Goal: Task Accomplishment & Management: Manage account settings

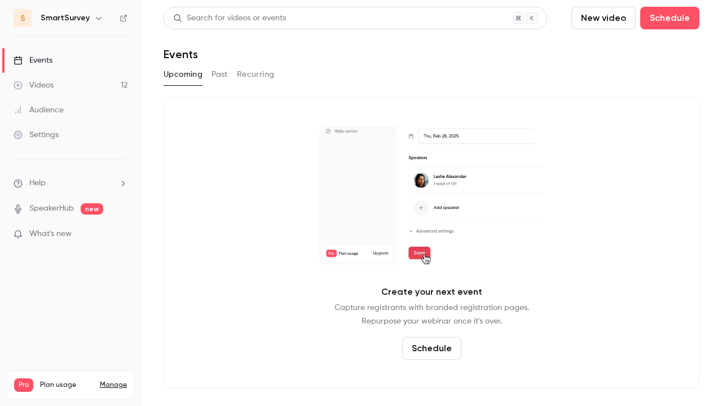
click at [113, 380] on link "Manage" at bounding box center [113, 384] width 27 height 9
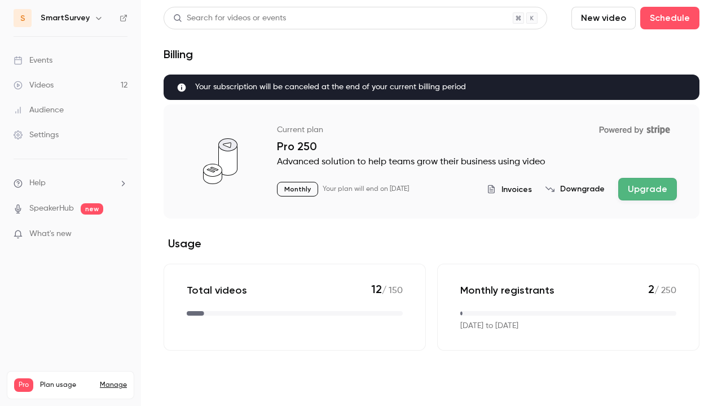
click at [585, 190] on button "Downgrade" at bounding box center [575, 188] width 59 height 11
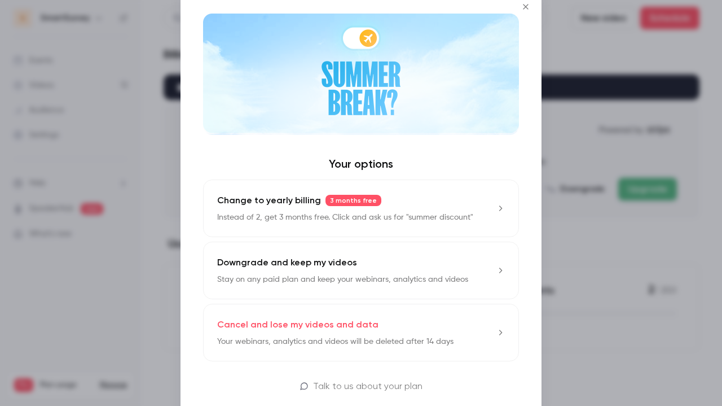
click at [336, 271] on div "Downgrade and keep my videos Stay on any paid plan and keep your webinars, anal…" at bounding box center [342, 270] width 251 height 29
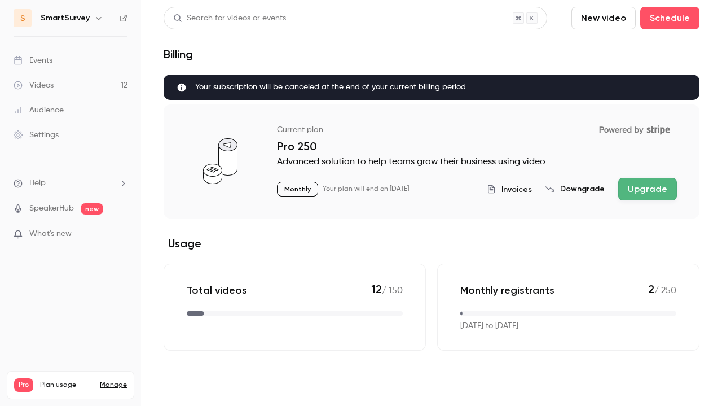
click at [588, 195] on div "Invoices Downgrade Upgrade" at bounding box center [582, 189] width 190 height 23
click at [575, 187] on button "Downgrade" at bounding box center [575, 188] width 59 height 11
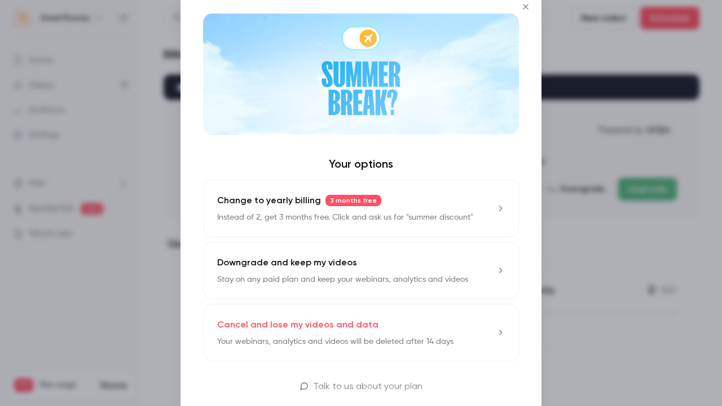
click at [271, 274] on p "Stay on any paid plan and keep your webinars, analytics and videos" at bounding box center [342, 279] width 251 height 11
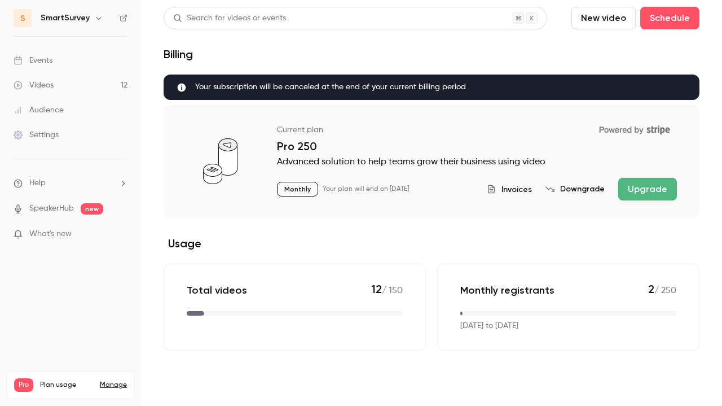
click at [61, 86] on link "Videos 12" at bounding box center [70, 85] width 141 height 25
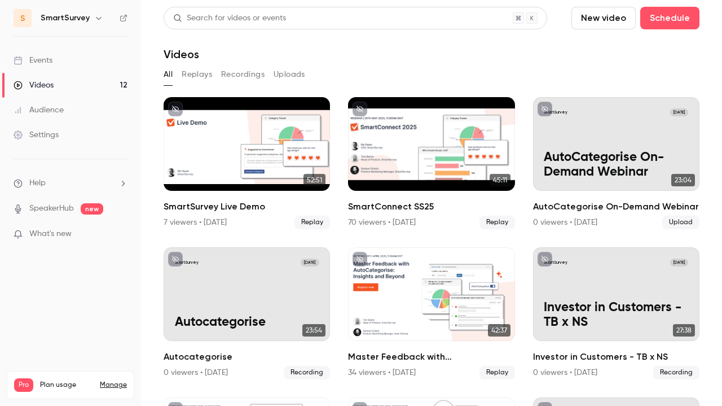
click at [44, 111] on div "Audience" at bounding box center [39, 109] width 50 height 11
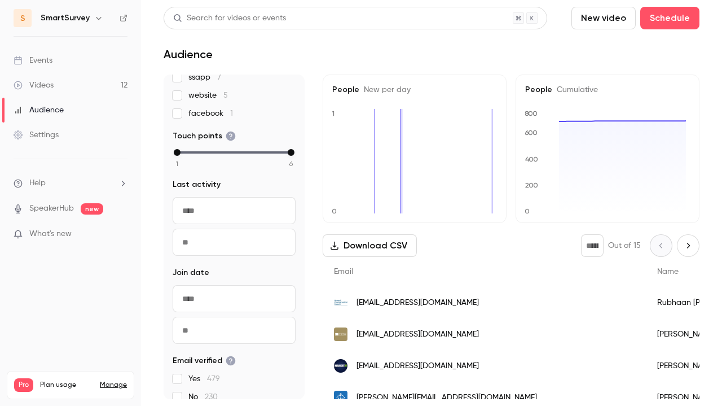
scroll to position [130, 0]
click at [212, 201] on input "text" at bounding box center [234, 209] width 123 height 27
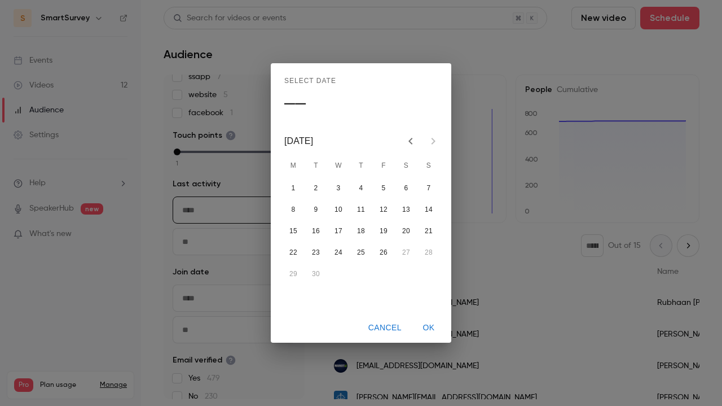
click at [385, 257] on button "26" at bounding box center [384, 253] width 20 height 20
type input "**********"
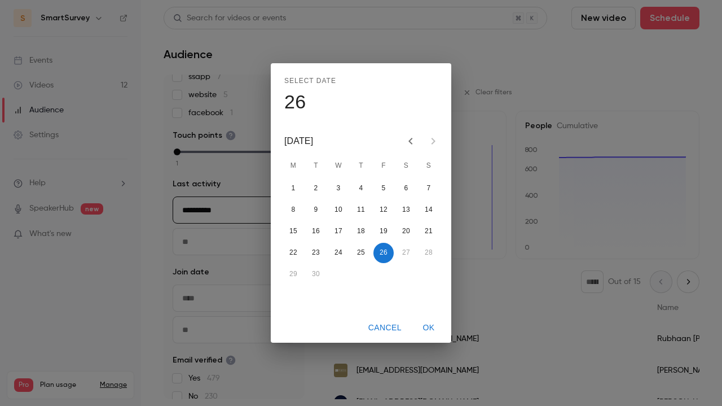
scroll to position [90, 0]
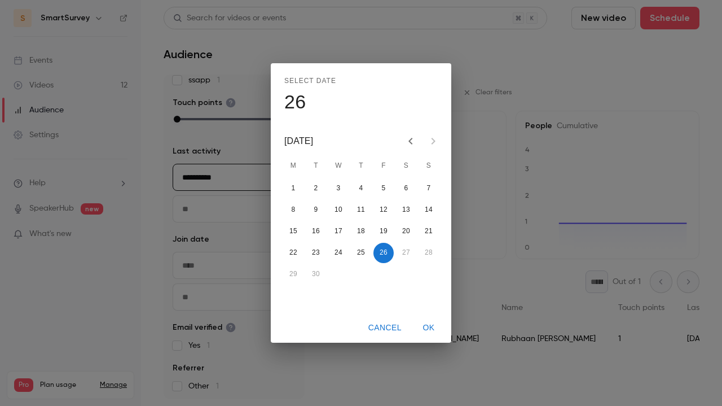
click at [432, 331] on button "OK" at bounding box center [429, 327] width 36 height 21
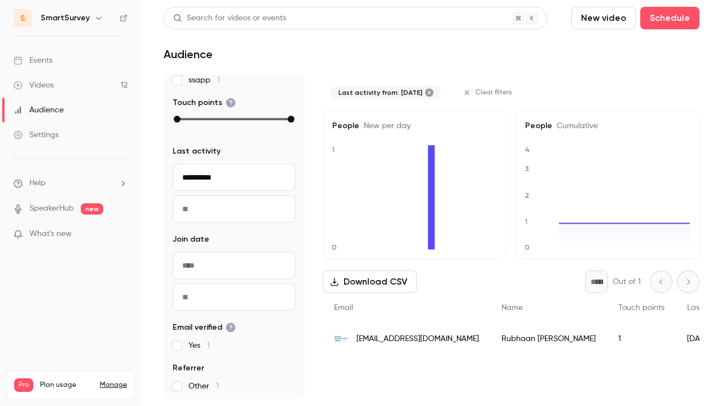
click at [252, 207] on input "text" at bounding box center [234, 208] width 123 height 27
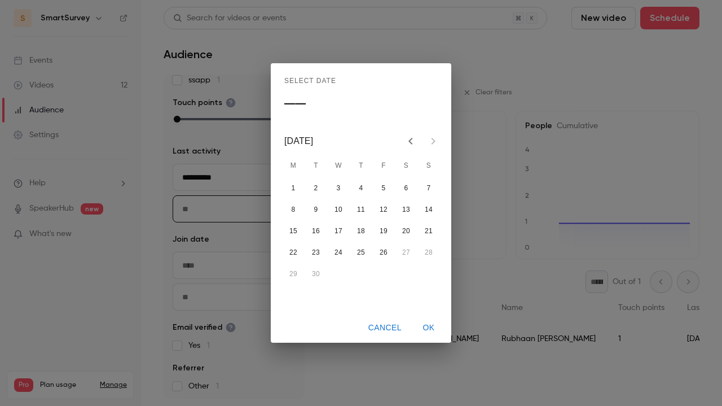
click at [433, 142] on div at bounding box center [422, 141] width 45 height 23
click at [419, 138] on button "Previous month" at bounding box center [411, 141] width 23 height 23
click at [418, 138] on button "Previous month" at bounding box center [411, 141] width 23 height 23
click at [387, 322] on button "Cancel" at bounding box center [385, 327] width 42 height 21
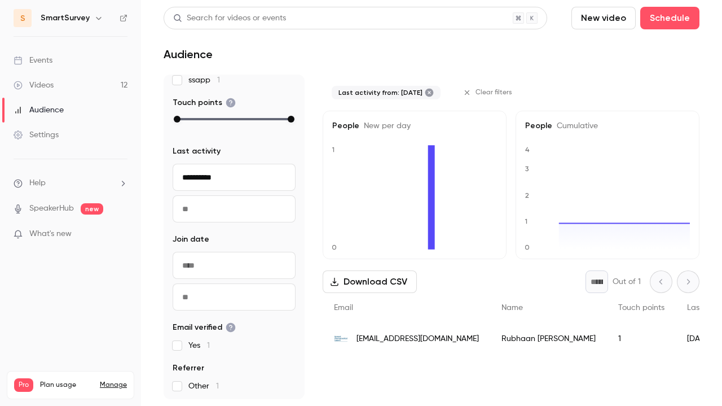
click at [117, 380] on link "Manage" at bounding box center [113, 384] width 27 height 9
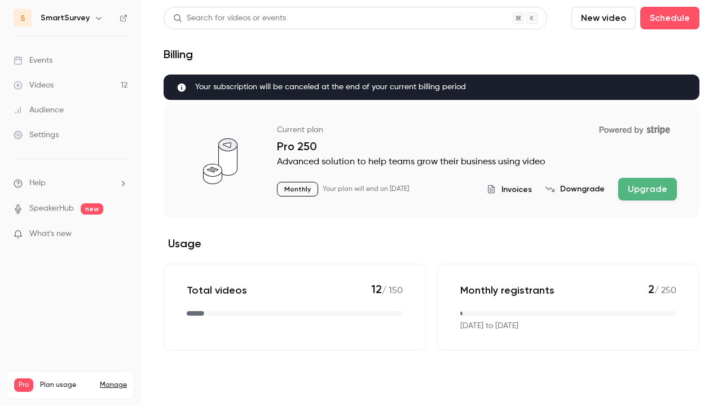
click at [585, 195] on div "Invoices Downgrade Upgrade" at bounding box center [582, 189] width 190 height 23
click at [573, 185] on button "Downgrade" at bounding box center [575, 188] width 59 height 11
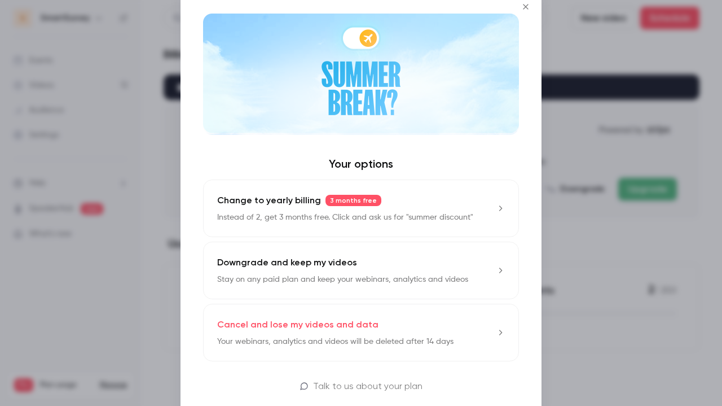
click at [343, 328] on p "Cancel and lose my videos and data" at bounding box center [297, 325] width 161 height 14
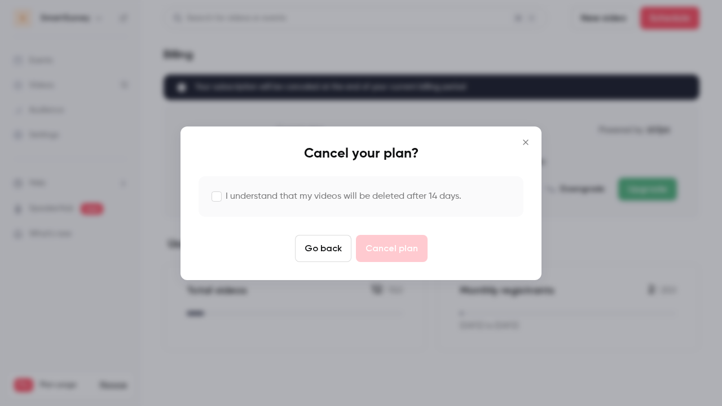
click at [270, 201] on label "I understand that my videos will be deleted after 14 days." at bounding box center [344, 197] width 236 height 14
click at [409, 245] on button "Cancel plan" at bounding box center [392, 248] width 72 height 27
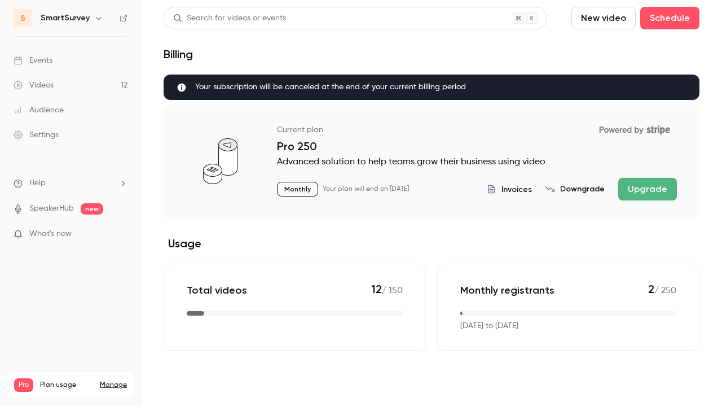
click at [567, 189] on button "Downgrade" at bounding box center [575, 188] width 59 height 11
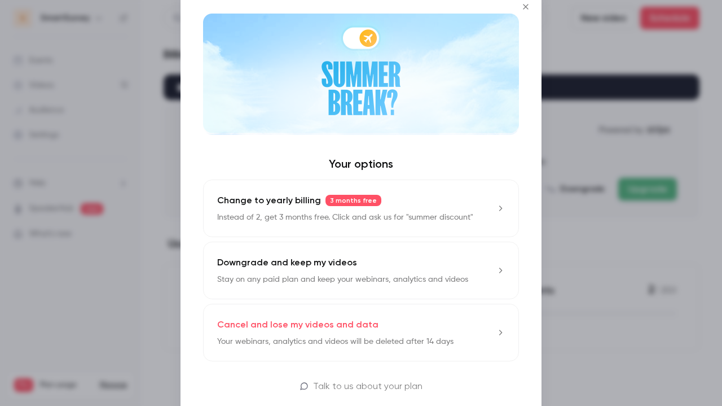
click at [325, 347] on link "Cancel and lose my videos and data Your webinars, analytics and videos will be …" at bounding box center [361, 333] width 316 height 58
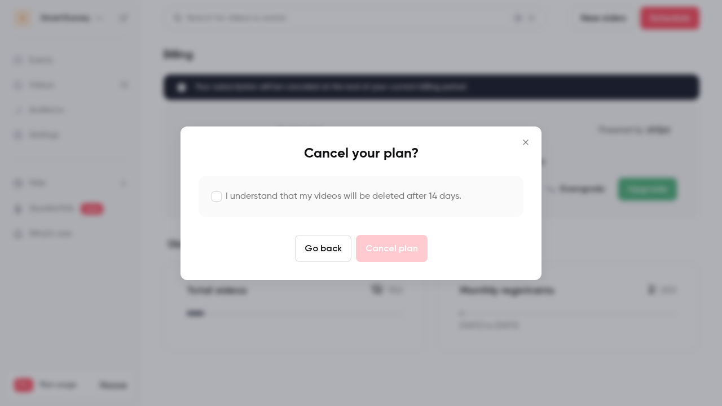
click at [283, 176] on div "I understand that my videos will be deleted after 14 days." at bounding box center [361, 196] width 325 height 41
click at [288, 186] on div "I understand that my videos will be deleted after 14 days." at bounding box center [361, 196] width 325 height 41
click at [290, 193] on label "I understand that my videos will be deleted after 14 days." at bounding box center [344, 197] width 236 height 14
click at [413, 261] on button "Cancel plan" at bounding box center [392, 248] width 72 height 27
